Goal: Information Seeking & Learning: Learn about a topic

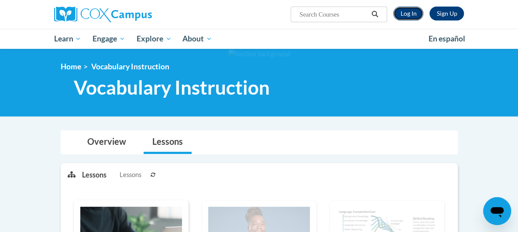
click at [424, 13] on link "Log In" at bounding box center [409, 14] width 30 height 14
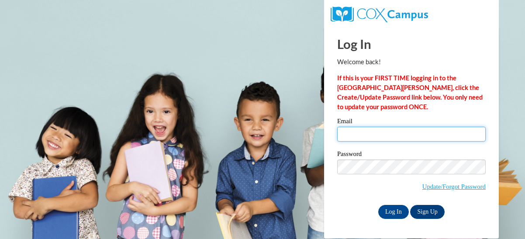
click at [415, 131] on input "Email" at bounding box center [411, 134] width 149 height 15
type input "mcsorlhe@wauwatosa.k12.wi.us"
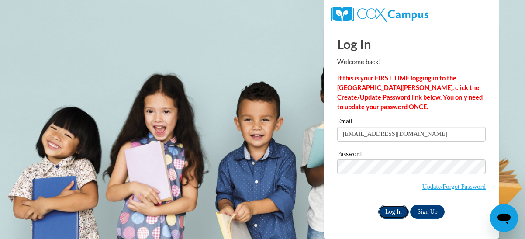
click at [395, 211] on input "Log In" at bounding box center [393, 212] width 31 height 14
click at [394, 214] on input "Log In" at bounding box center [393, 212] width 31 height 14
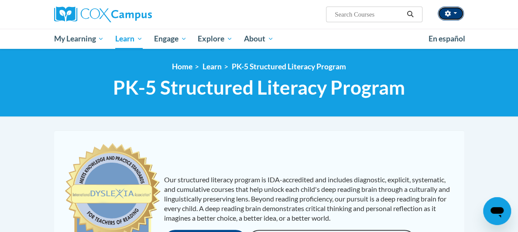
click at [451, 12] on icon "button" at bounding box center [449, 13] width 6 height 6
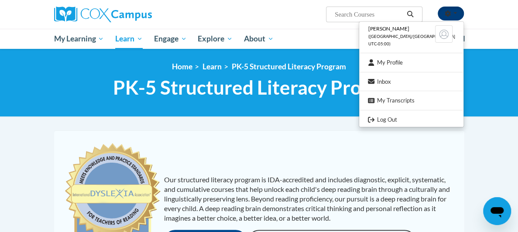
click at [451, 12] on icon "button" at bounding box center [449, 13] width 6 height 6
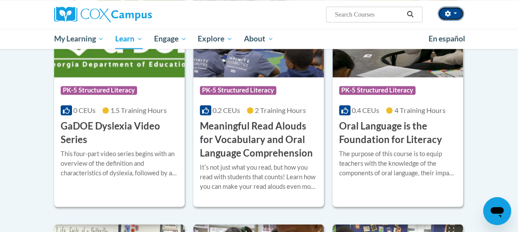
scroll to position [480, 0]
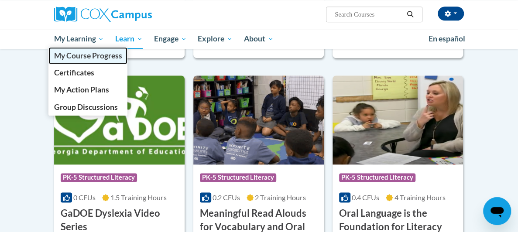
click at [54, 55] on span "My Course Progress" at bounding box center [88, 55] width 68 height 9
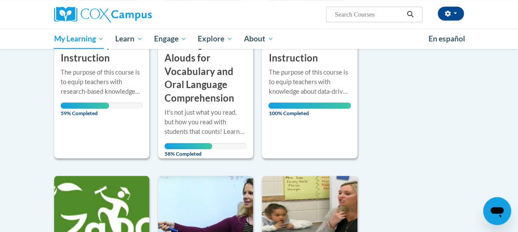
scroll to position [218, 0]
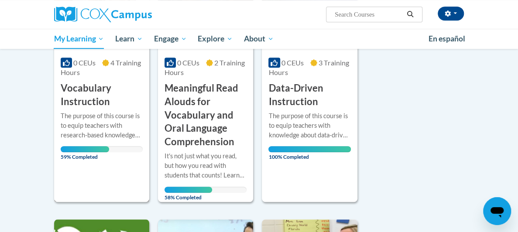
click at [114, 111] on div "The purpose of this course is to equip teachers with research-based knowledge a…" at bounding box center [102, 125] width 82 height 29
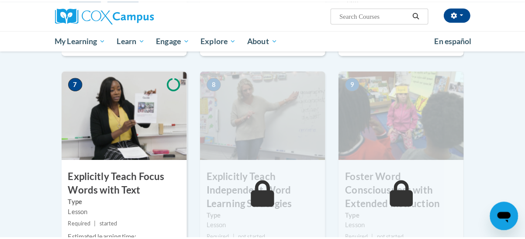
scroll to position [786, 0]
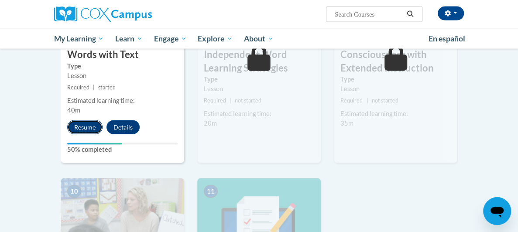
click at [67, 121] on button "Resume" at bounding box center [84, 128] width 35 height 14
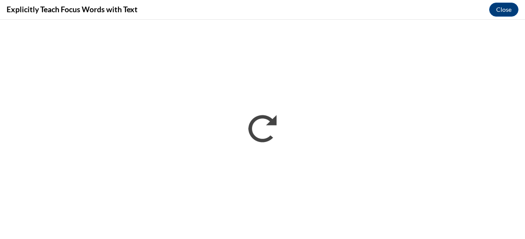
scroll to position [0, 0]
